Goal: Information Seeking & Learning: Learn about a topic

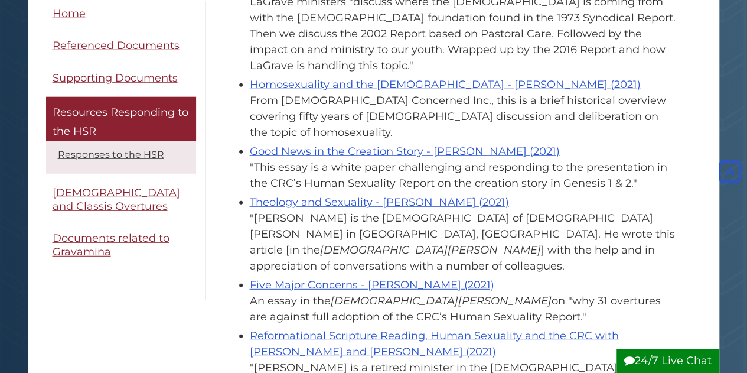
scroll to position [1535, 0]
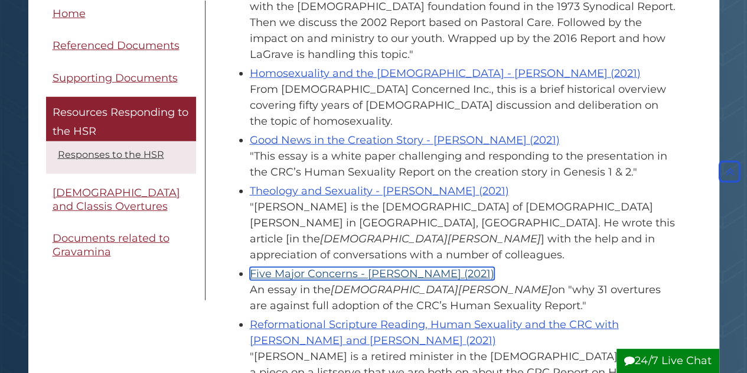
click at [320, 267] on link "Five Major Concerns - [PERSON_NAME] (2021)" at bounding box center [372, 273] width 244 height 13
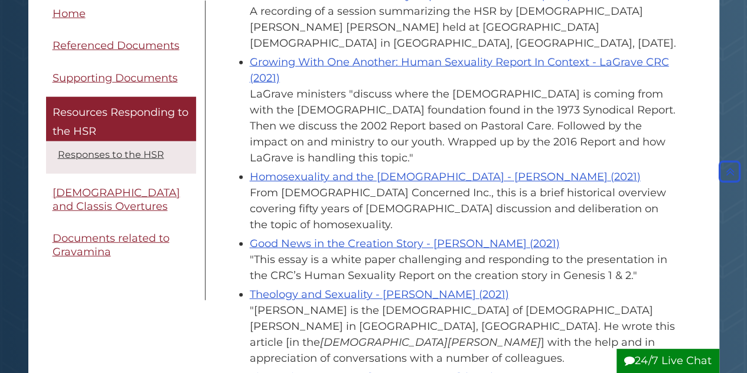
scroll to position [1417, 0]
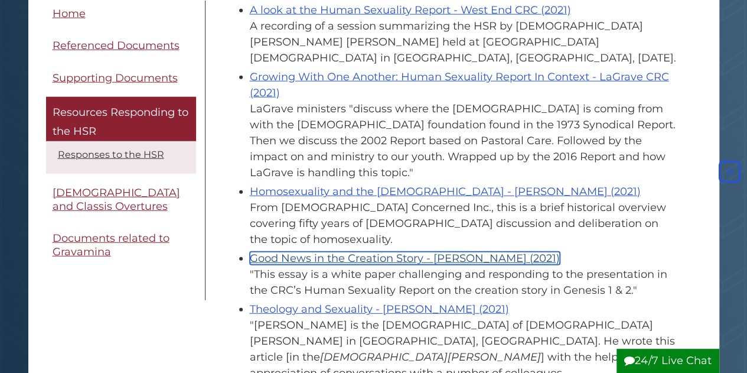
click at [397, 252] on link "Good News in the Creation Story - [PERSON_NAME] (2021)" at bounding box center [405, 258] width 310 height 13
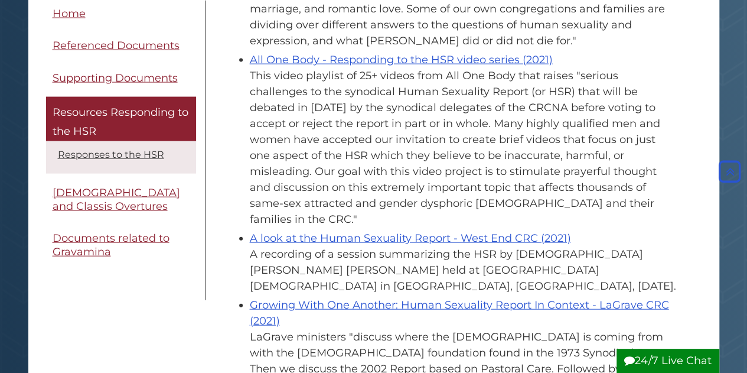
scroll to position [1181, 0]
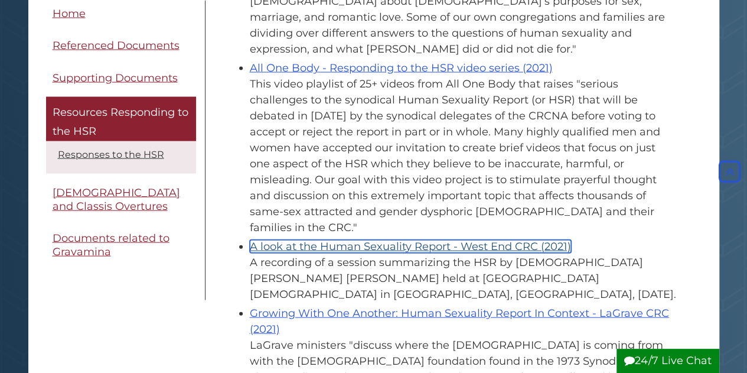
click at [420, 240] on link "A look at the Human Sexuality Report - West End CRC (2021)" at bounding box center [410, 246] width 321 height 13
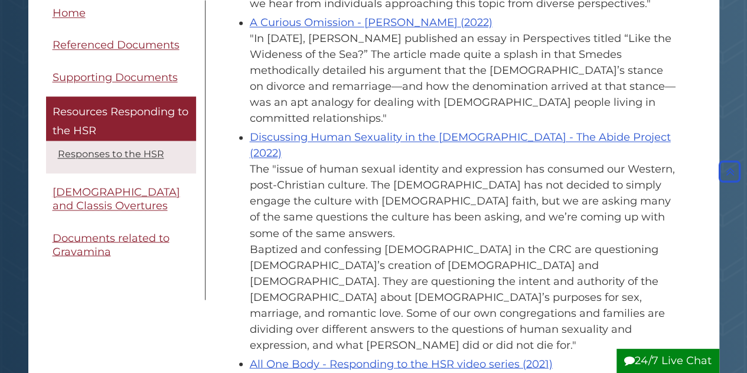
scroll to position [827, 0]
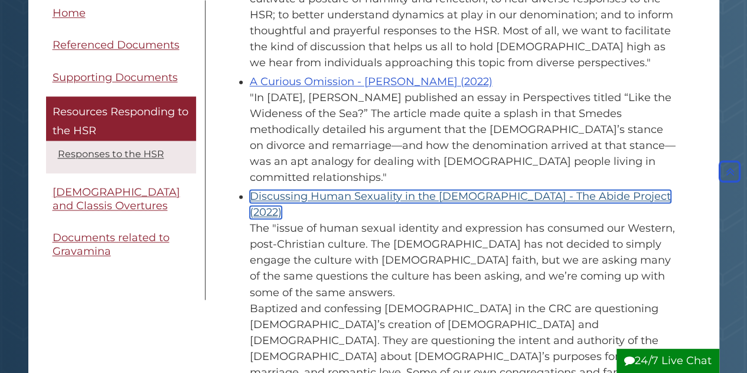
click at [364, 190] on link "Discussing Human Sexuality in the [DEMOGRAPHIC_DATA] - The Abide Project (2022)" at bounding box center [460, 204] width 421 height 29
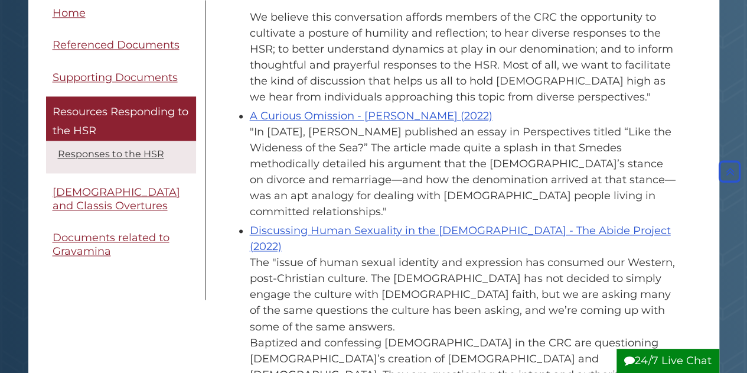
scroll to position [768, 0]
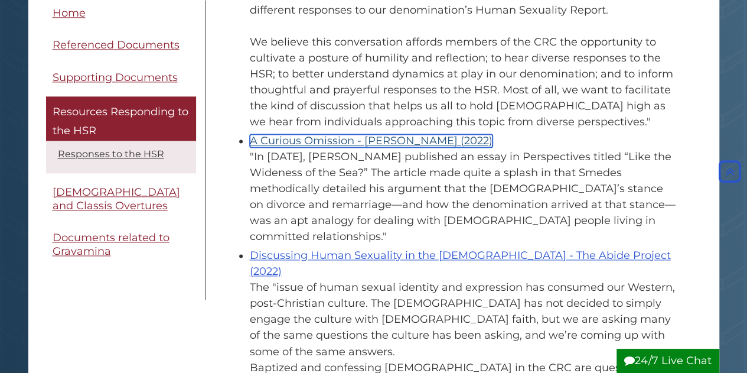
click at [426, 134] on link "A Curious Omission - [PERSON_NAME] (2022)" at bounding box center [371, 140] width 243 height 13
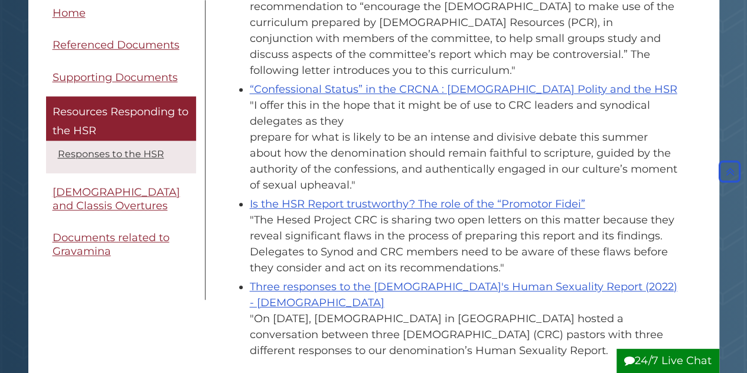
scroll to position [413, 0]
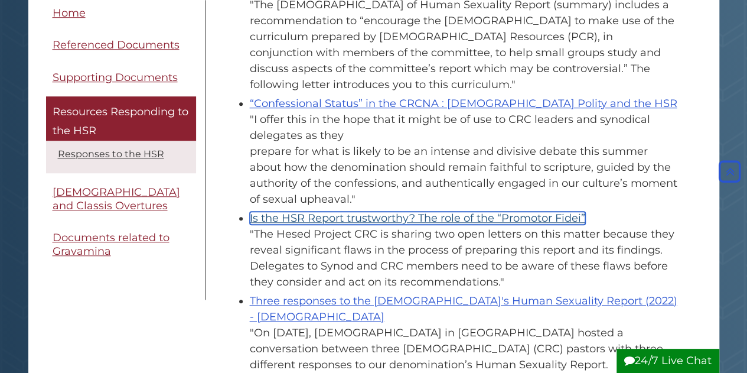
click at [372, 211] on link "Is the HSR Report trustworthy? The role of the “Promotor Fidei”" at bounding box center [417, 217] width 335 height 13
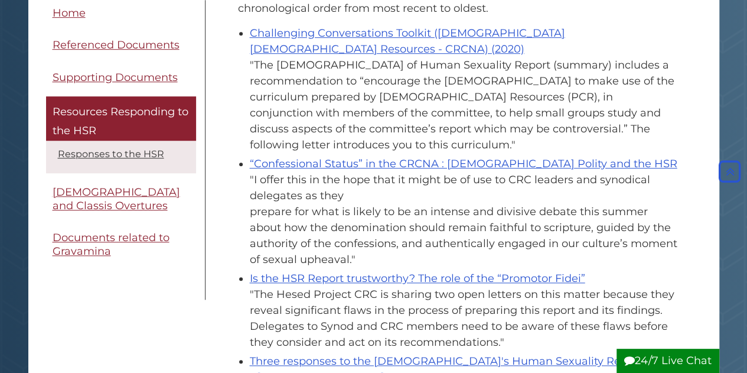
scroll to position [354, 0]
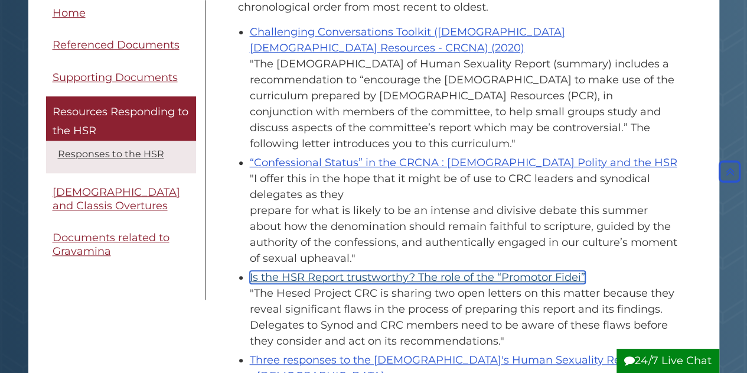
click at [443, 270] on link "Is the HSR Report trustworthy? The role of the “Promotor Fidei”" at bounding box center [417, 276] width 335 height 13
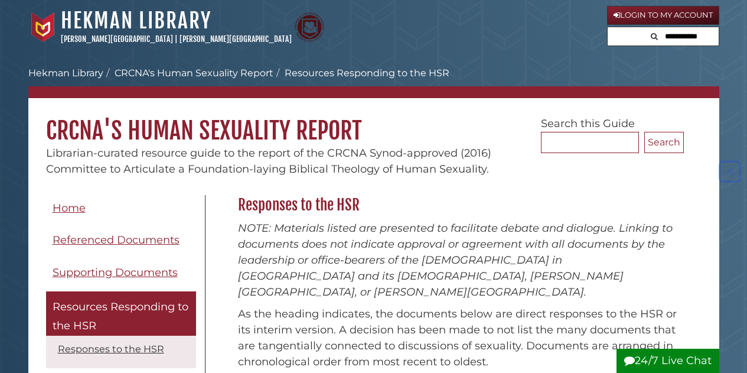
scroll to position [354, 0]
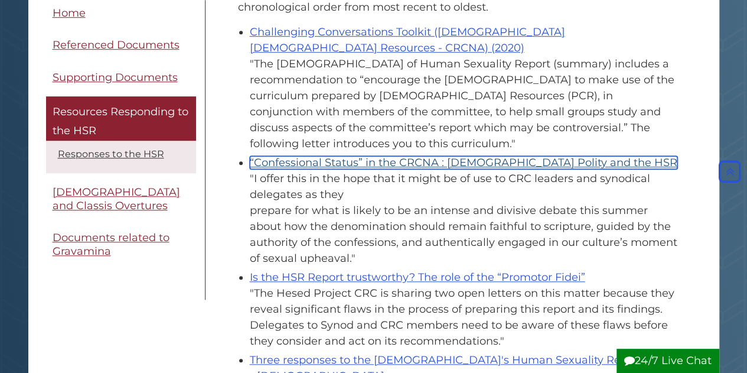
click at [339, 156] on link "“Confessional Status” in the CRCNA : [DEMOGRAPHIC_DATA] Polity and the HSR" at bounding box center [463, 162] width 427 height 13
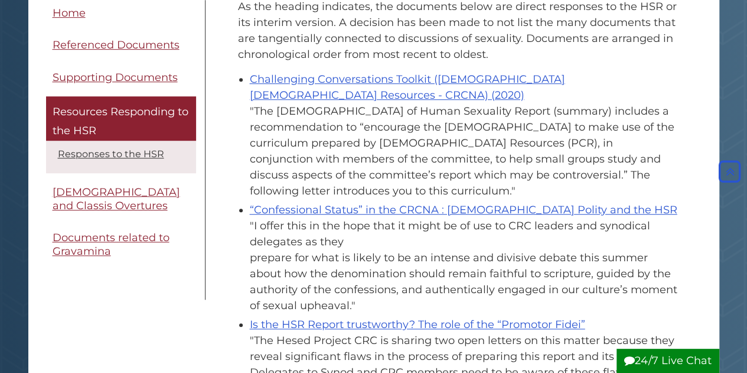
scroll to position [295, 0]
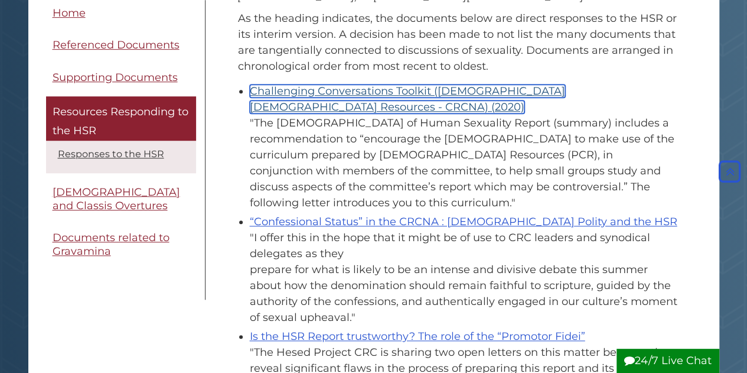
click at [370, 84] on link "Challenging Conversations Toolkit ([DEMOGRAPHIC_DATA] [DEMOGRAPHIC_DATA] Resour…" at bounding box center [407, 98] width 315 height 29
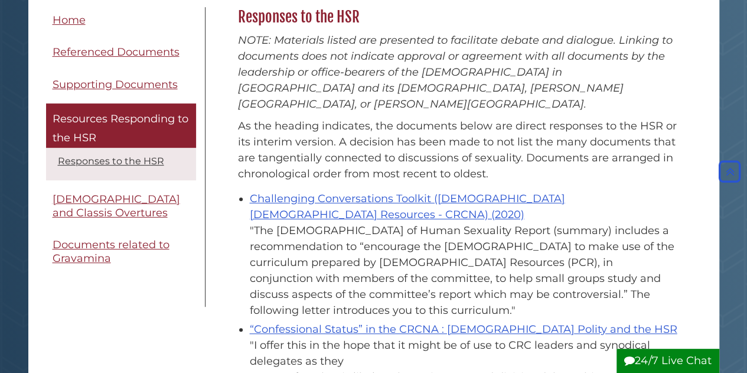
scroll to position [177, 0]
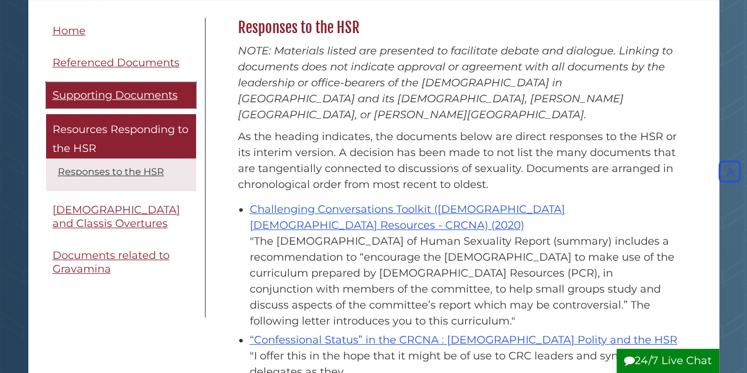
click at [104, 92] on span "Supporting Documents" at bounding box center [115, 95] width 125 height 13
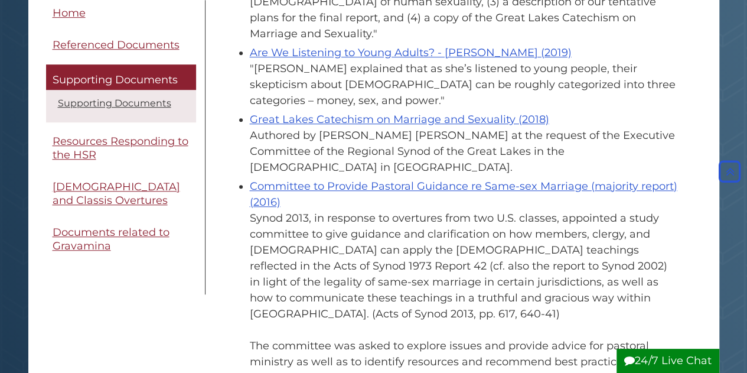
scroll to position [472, 0]
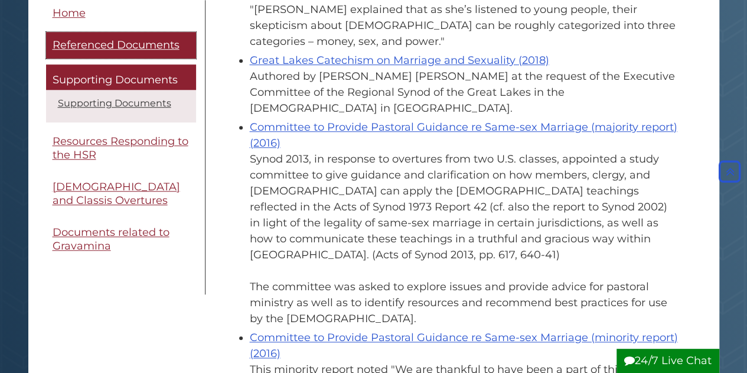
click at [102, 42] on span "Referenced Documents" at bounding box center [116, 45] width 127 height 13
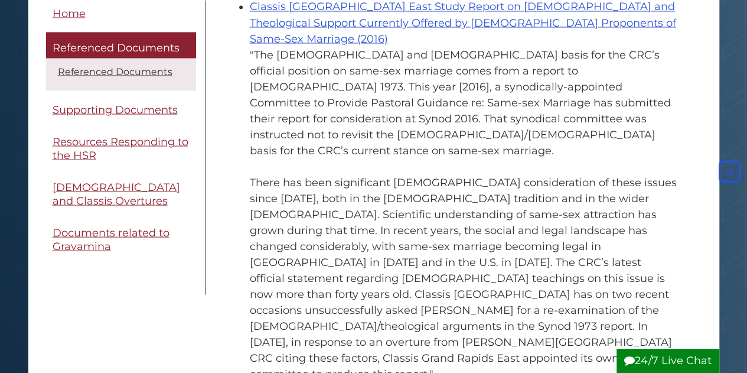
scroll to position [1063, 0]
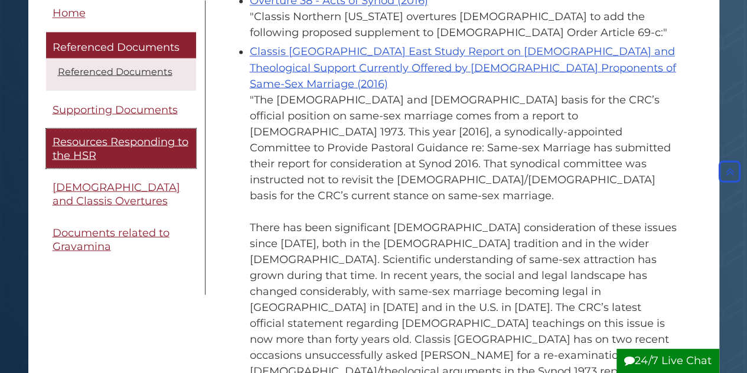
click at [78, 141] on span "Resources Responding to the HSR" at bounding box center [121, 148] width 136 height 27
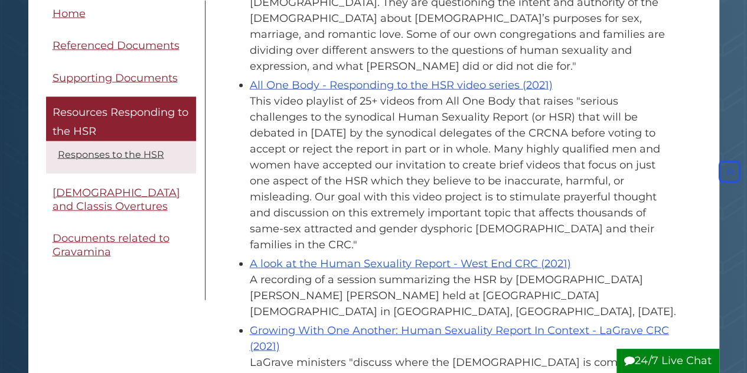
scroll to position [1181, 0]
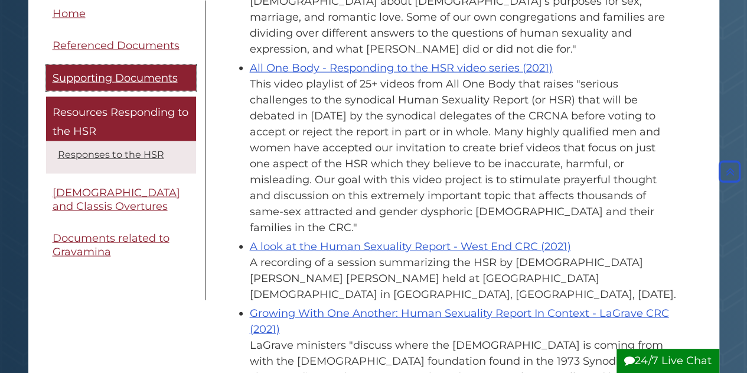
click at [108, 77] on span "Supporting Documents" at bounding box center [115, 77] width 125 height 13
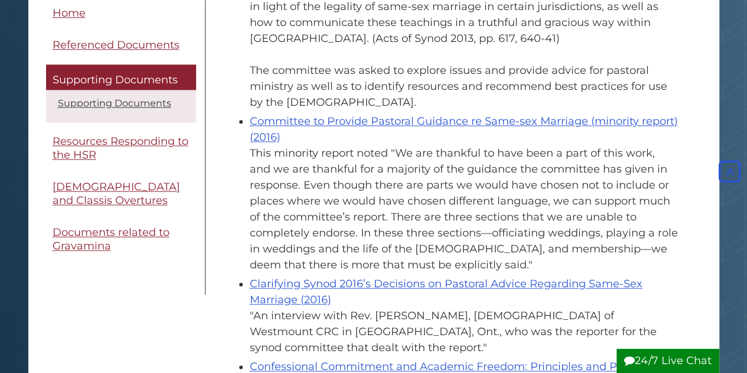
scroll to position [709, 0]
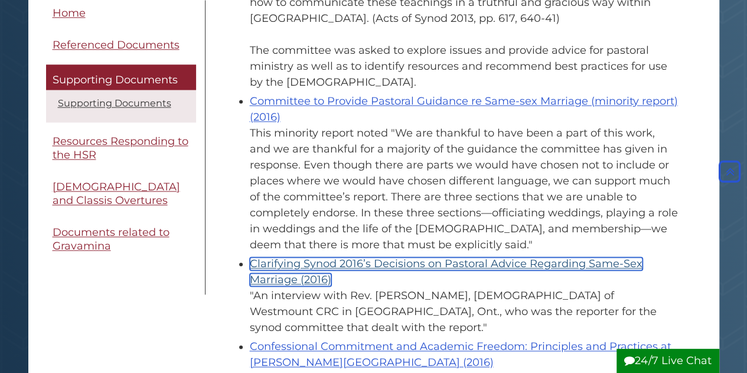
click at [464, 257] on link "Clarifying Synod 2016’s Decisions on Pastoral Advice Regarding Same-Sex Marriag…" at bounding box center [446, 271] width 393 height 29
